Goal: Task Accomplishment & Management: Manage account settings

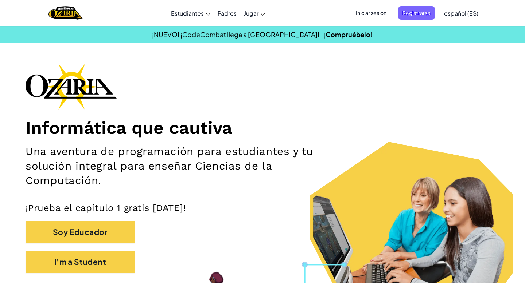
click at [259, 82] on div "Informática que cautiva Una aventura de programación para estudiantes y tu solu…" at bounding box center [263, 172] width 474 height 218
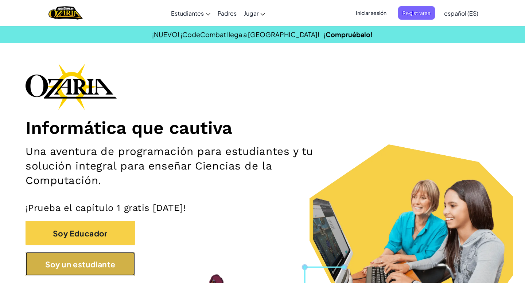
click at [93, 274] on button "Soy un estudiante" at bounding box center [80, 264] width 109 height 24
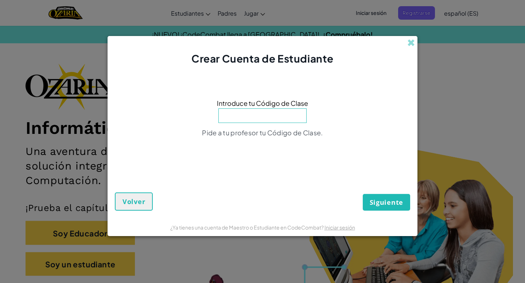
click at [412, 38] on div "Crear Cuenta de Estudiante" at bounding box center [262, 51] width 310 height 30
click at [411, 42] on span at bounding box center [411, 43] width 8 height 8
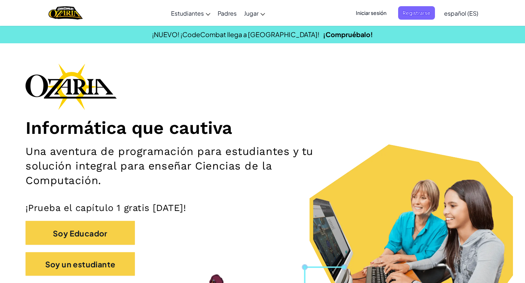
click at [381, 12] on font "Iniciar sesión" at bounding box center [371, 12] width 31 height 7
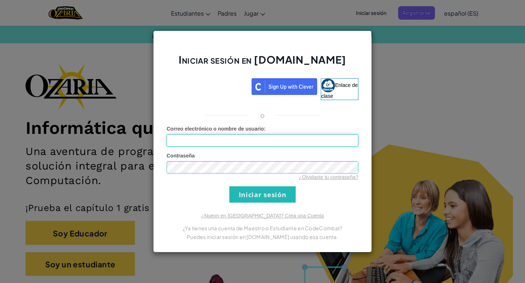
type input "Natalia_150319"
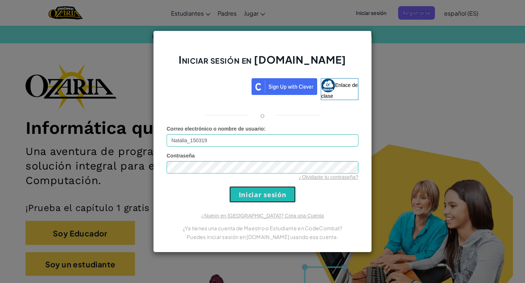
click at [279, 190] on input "Iniciar sesión" at bounding box center [262, 195] width 66 height 16
